Goal: Information Seeking & Learning: Learn about a topic

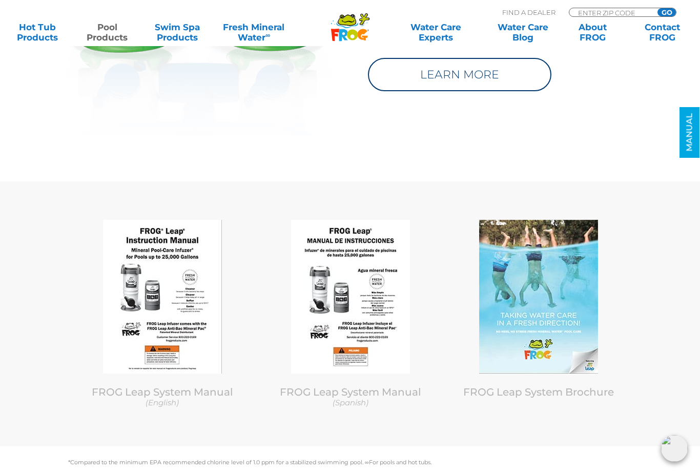
click at [449, 69] on link "LEARN MORE" at bounding box center [459, 74] width 183 height 33
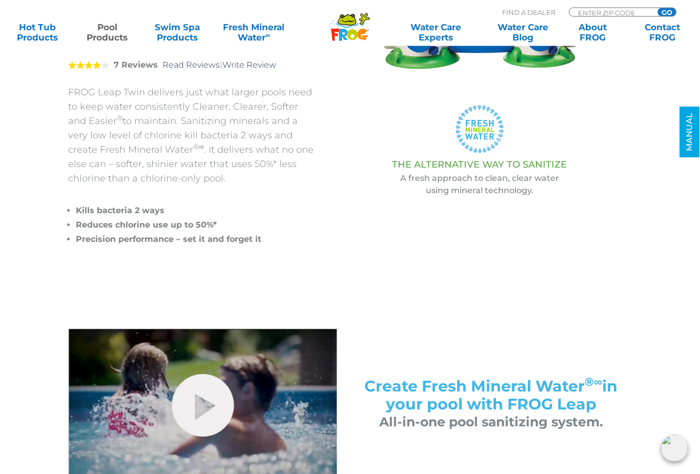
scroll to position [232, 0]
click at [442, 30] on link "Water Care Experts" at bounding box center [436, 32] width 88 height 21
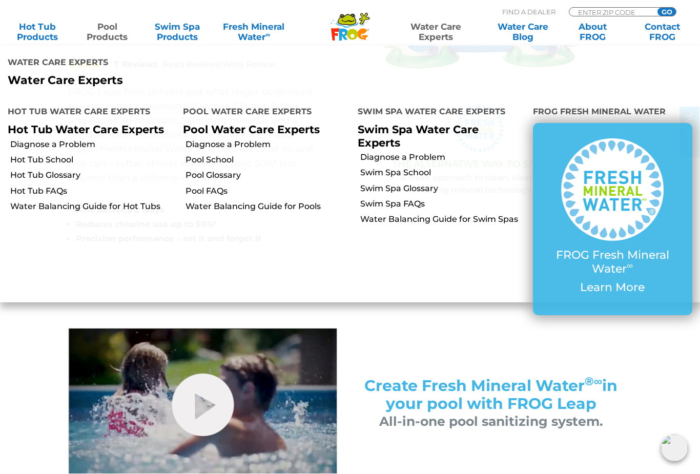
scroll to position [233, 0]
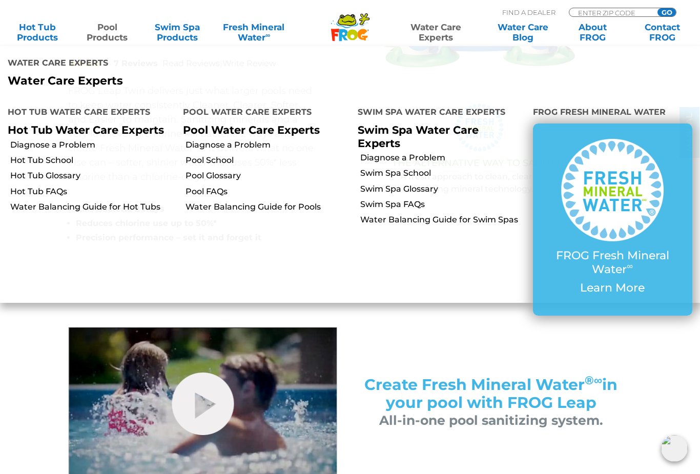
click at [208, 155] on link "Pool School" at bounding box center [268, 160] width 165 height 11
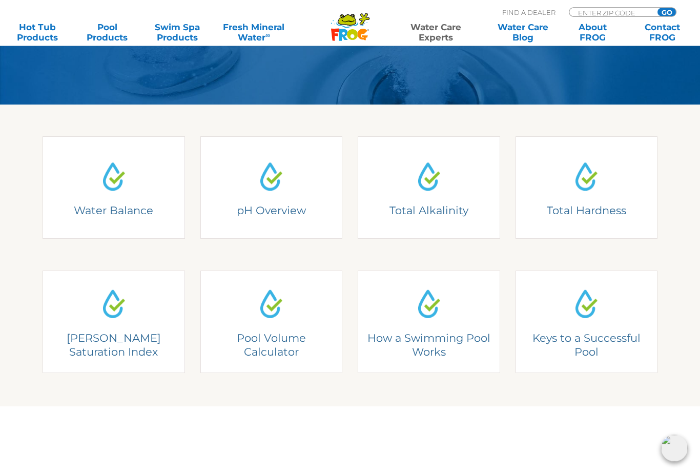
scroll to position [221, 0]
click at [578, 323] on div "Keys to a Successful Pool" at bounding box center [586, 322] width 113 height 74
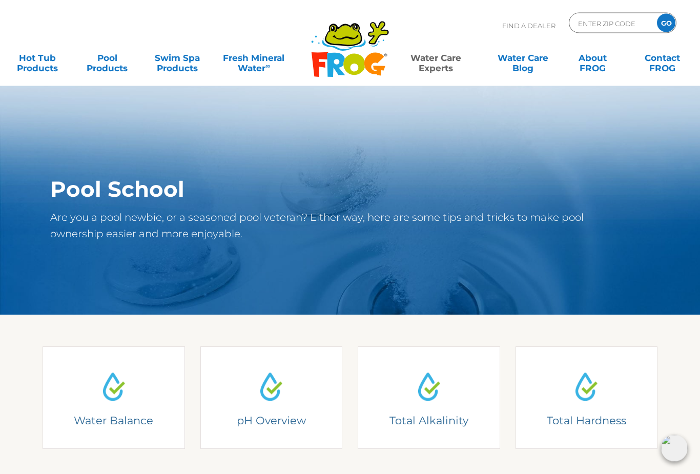
scroll to position [0, 0]
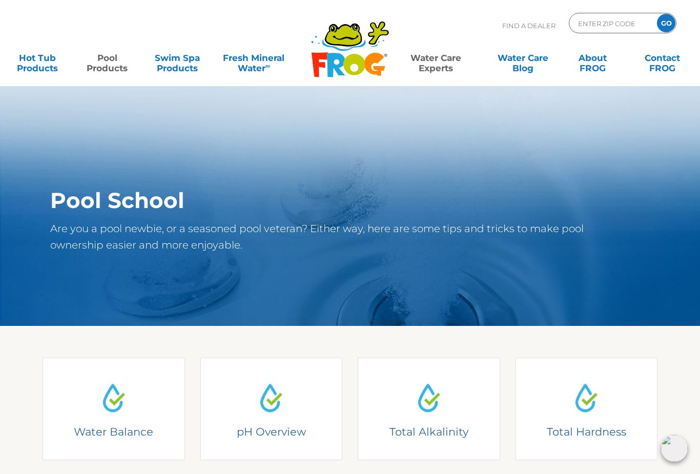
click at [106, 67] on link "Pool Products" at bounding box center [107, 58] width 54 height 21
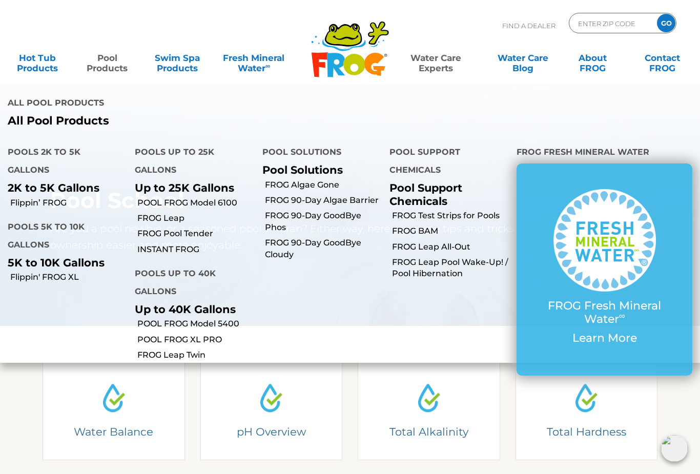
click at [49, 272] on link "Flippin' FROG XL" at bounding box center [68, 277] width 117 height 11
click at [295, 237] on link "FROG 90-Day GoodBye Cloudy" at bounding box center [323, 248] width 117 height 23
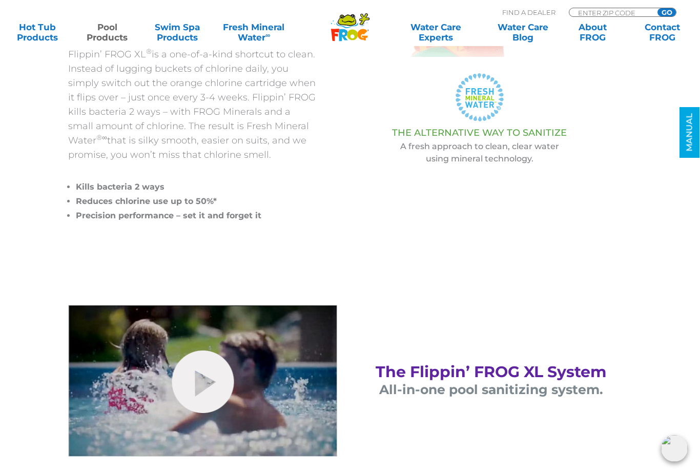
scroll to position [281, 0]
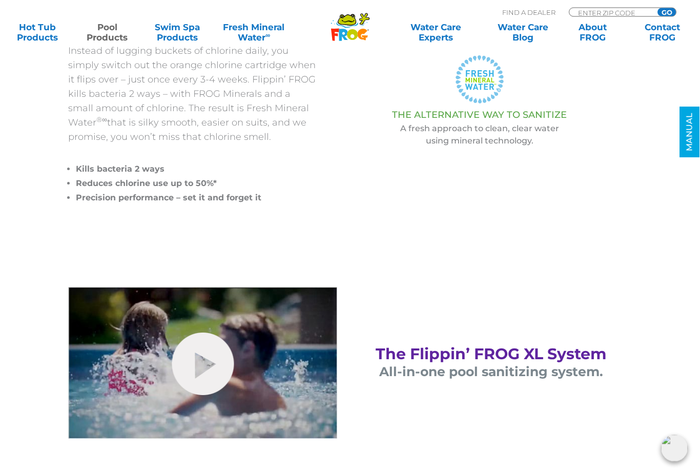
click at [205, 361] on link "hide-me" at bounding box center [203, 364] width 62 height 63
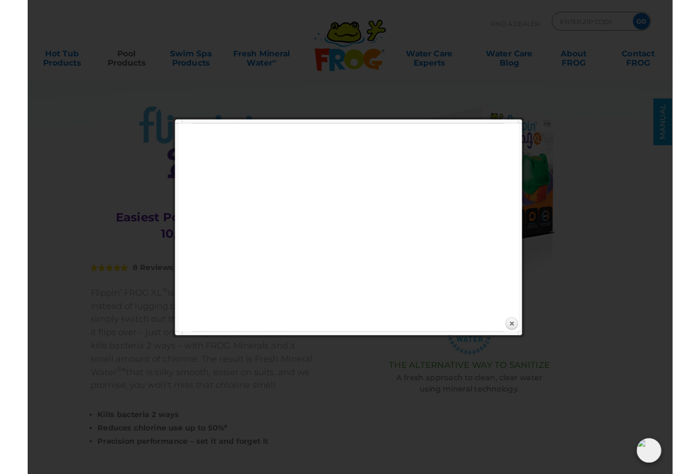
scroll to position [304, 0]
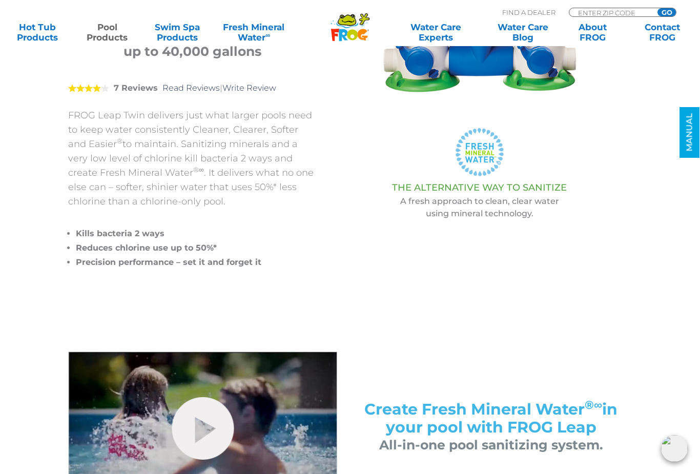
scroll to position [207, 0]
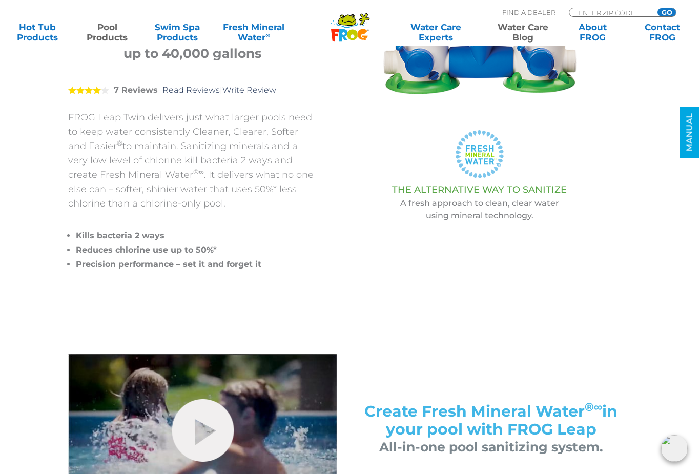
click at [526, 30] on link "Water Care Blog" at bounding box center [523, 32] width 54 height 21
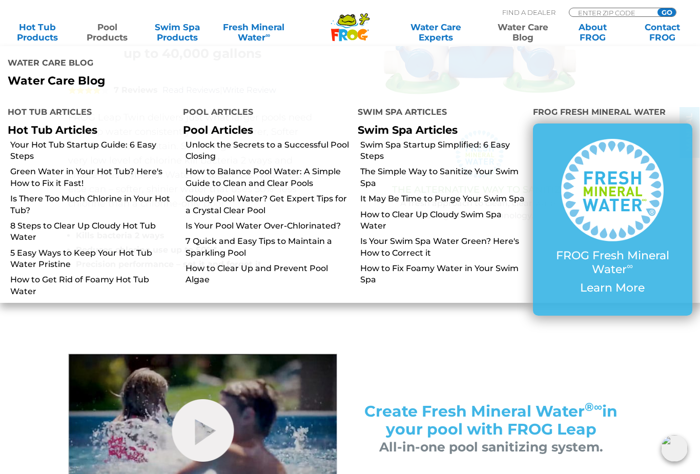
click at [232, 193] on link "Cloudy Pool Water? Get Expert Tips for a Crystal Clear Pool" at bounding box center [268, 204] width 165 height 23
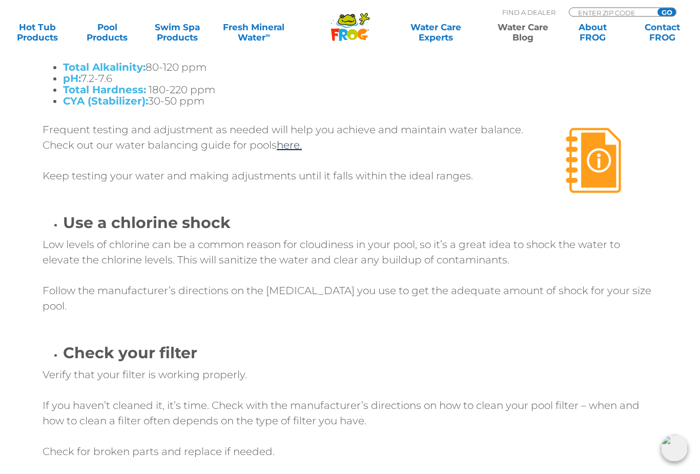
scroll to position [2484, 0]
